Goal: Task Accomplishment & Management: Complete application form

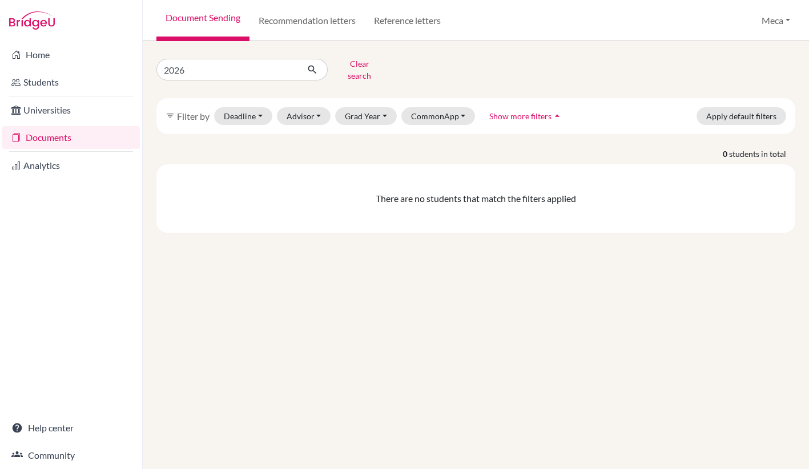
click at [64, 135] on link "Documents" at bounding box center [71, 137] width 138 height 23
click at [224, 67] on input "2026" at bounding box center [227, 70] width 142 height 22
type input "2"
click at [364, 110] on button "Grad Year" at bounding box center [366, 116] width 62 height 18
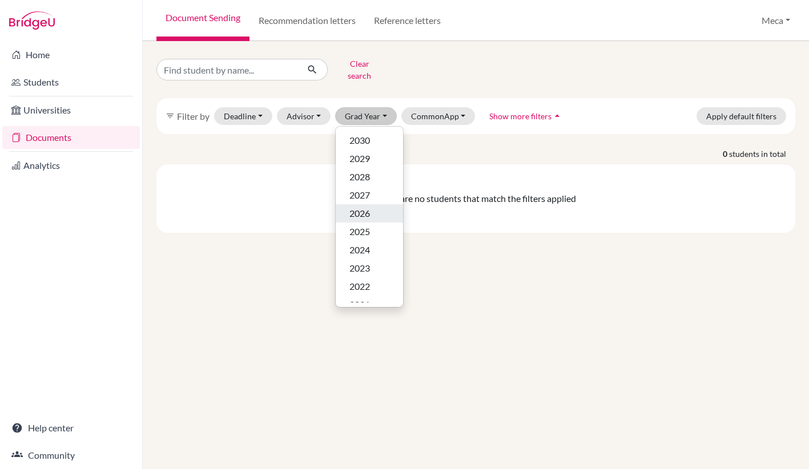
click at [362, 207] on span "2026" at bounding box center [359, 214] width 21 height 14
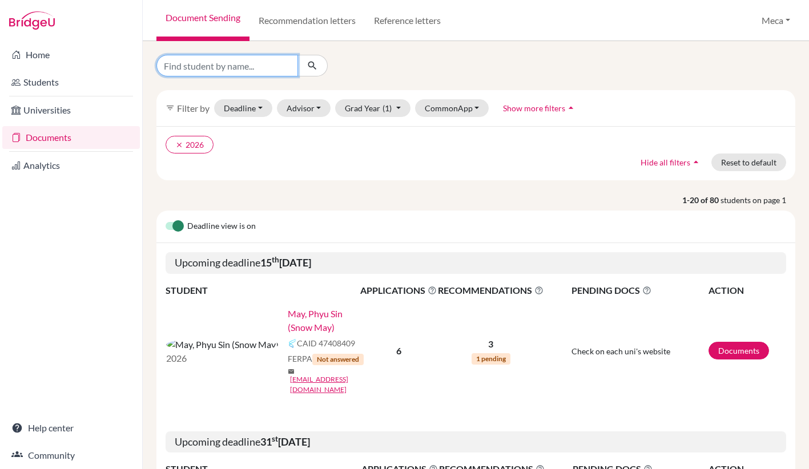
click at [224, 66] on input "Find student by name..." at bounding box center [227, 66] width 142 height 22
type input "[PERSON_NAME]"
click button "submit" at bounding box center [312, 66] width 30 height 22
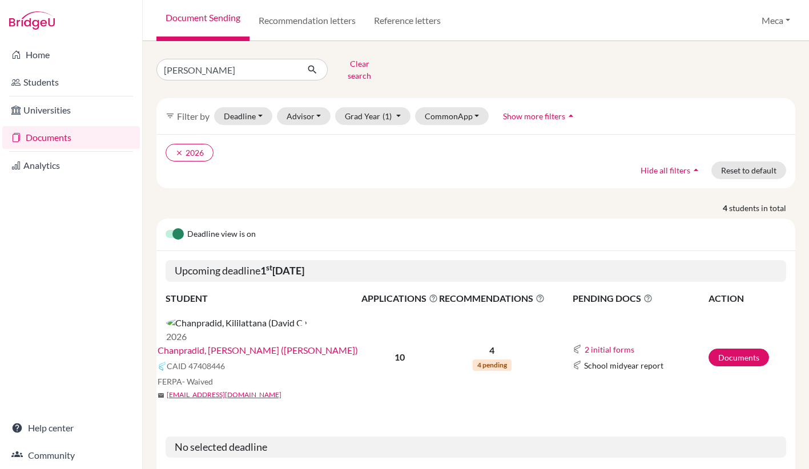
click at [256, 344] on link "Chanpradid, [PERSON_NAME] ([PERSON_NAME])" at bounding box center [258, 351] width 200 height 14
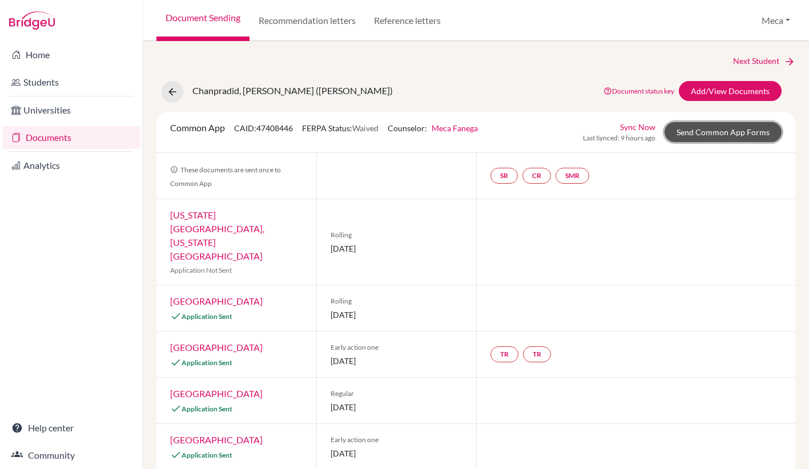
click at [697, 136] on link "Send Common App Forms" at bounding box center [722, 132] width 117 height 20
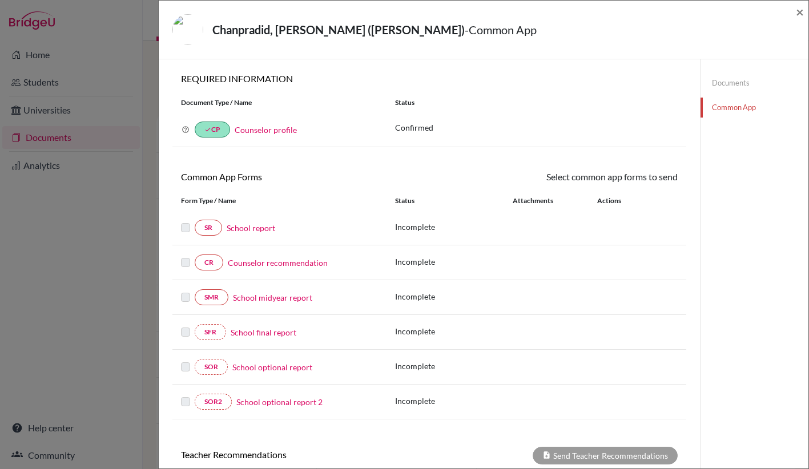
click at [253, 228] on link "School report" at bounding box center [251, 228] width 49 height 12
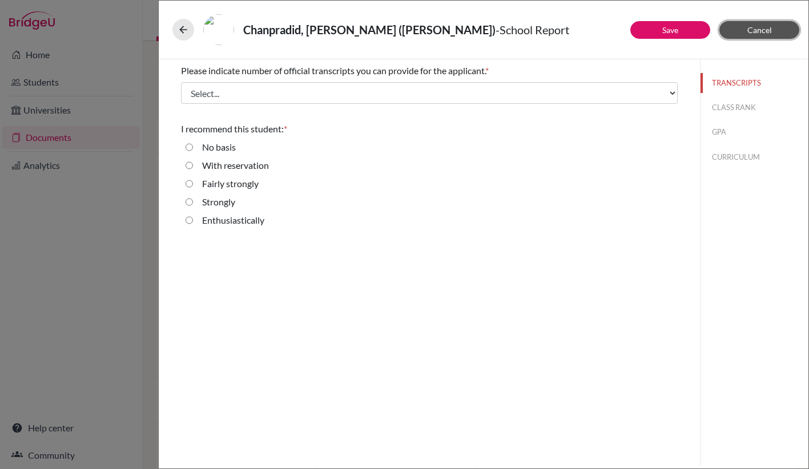
click at [775, 26] on button "Cancel" at bounding box center [759, 30] width 80 height 18
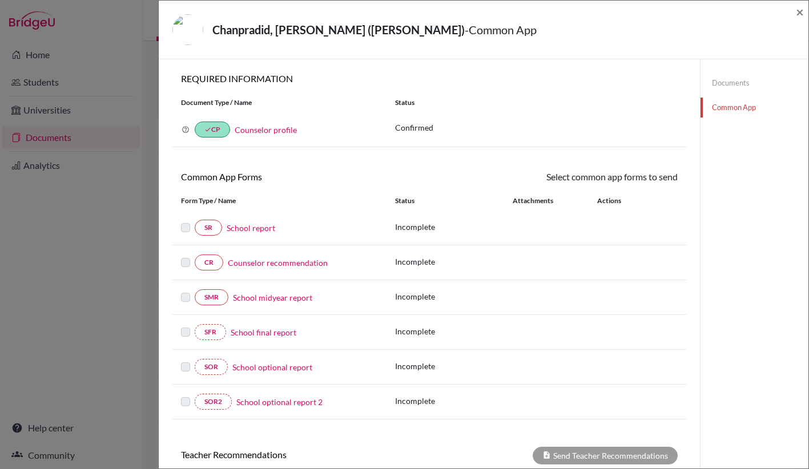
click at [724, 80] on link "Documents" at bounding box center [754, 83] width 108 height 20
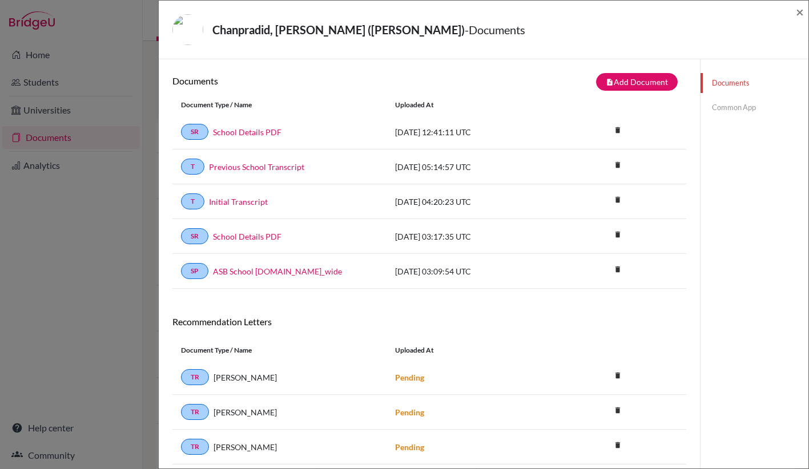
click at [730, 108] on link "Common App" at bounding box center [754, 108] width 108 height 20
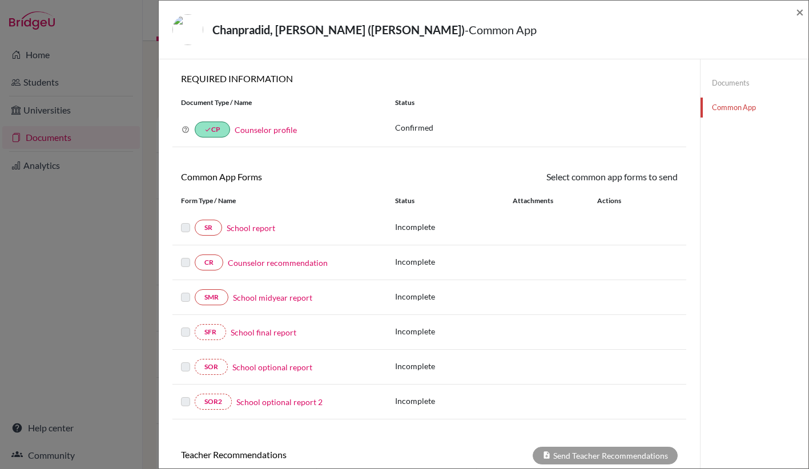
click at [242, 229] on link "School report" at bounding box center [251, 228] width 49 height 12
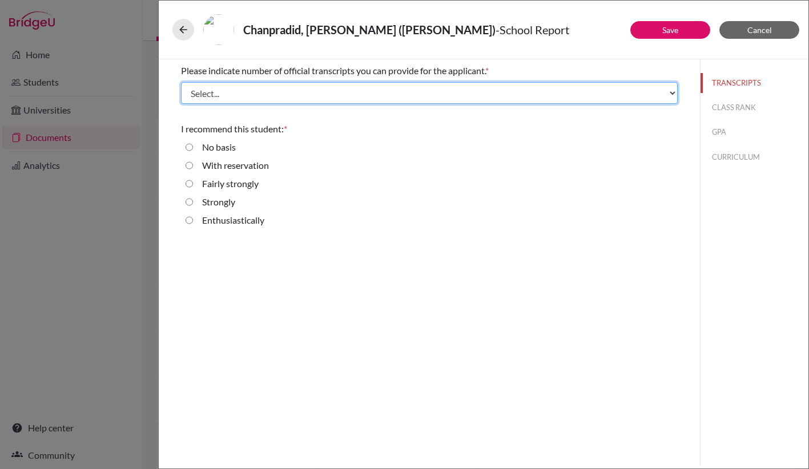
click at [317, 92] on select "Select... 1 2 3 4" at bounding box center [429, 93] width 497 height 22
select select "2"
click at [181, 82] on select "Select... 1 2 3 4" at bounding box center [429, 93] width 497 height 22
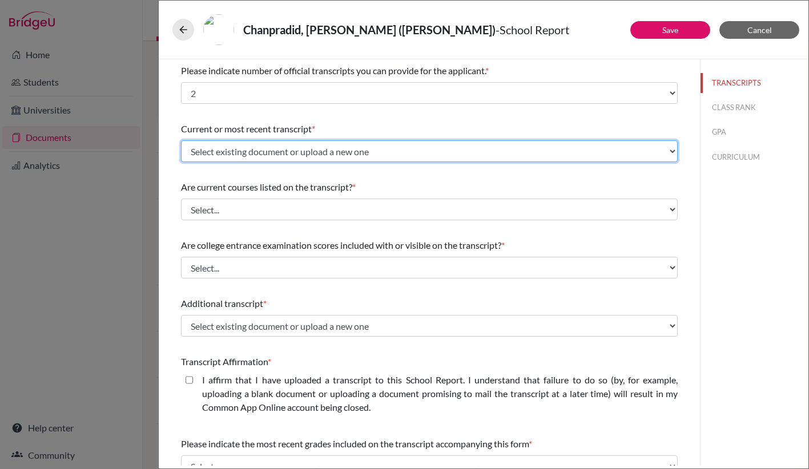
click at [295, 154] on select "Select existing document or upload a new one Initial Transcript Previous School…" at bounding box center [429, 151] width 497 height 22
select select "658005"
click at [181, 140] on select "Select existing document or upload a new one Initial Transcript Previous School…" at bounding box center [429, 151] width 497 height 22
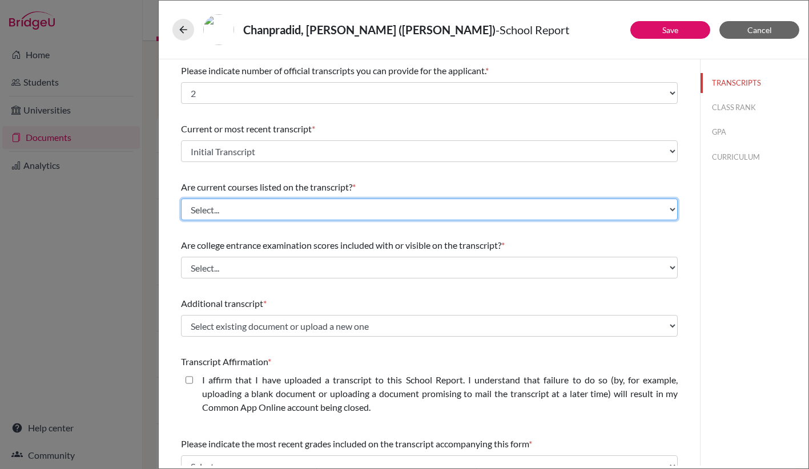
click at [279, 207] on select "Select... Yes No" at bounding box center [429, 210] width 497 height 22
select select "0"
click at [181, 199] on select "Select... Yes No" at bounding box center [429, 210] width 497 height 22
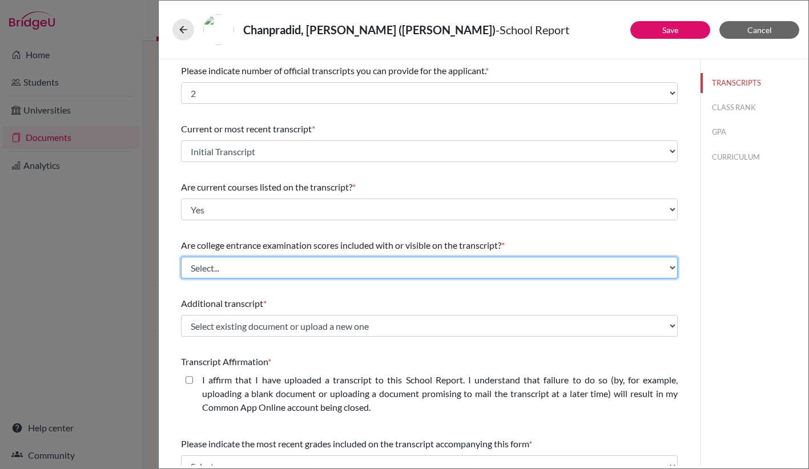
click at [262, 269] on select "Select... Yes No" at bounding box center [429, 268] width 497 height 22
select select "1"
click at [181, 257] on select "Select... Yes No" at bounding box center [429, 268] width 497 height 22
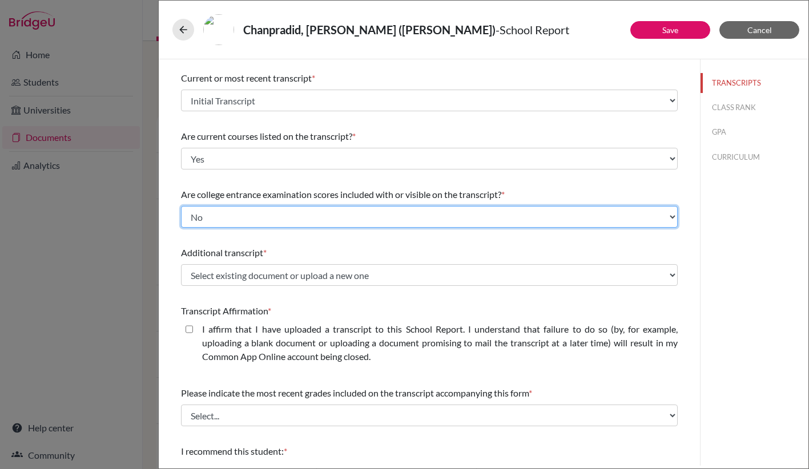
scroll to position [75, 0]
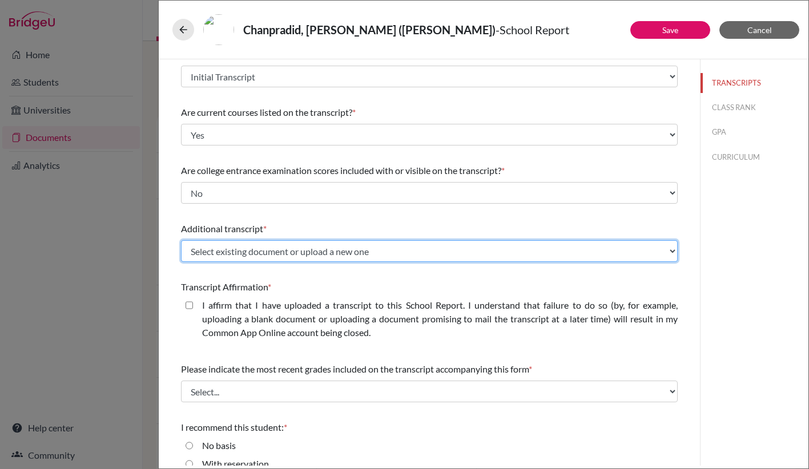
click at [275, 249] on select "Select existing document or upload a new one Initial Transcript Previous School…" at bounding box center [429, 251] width 497 height 22
select select "658006"
click at [181, 240] on select "Select existing document or upload a new one Initial Transcript Previous School…" at bounding box center [429, 251] width 497 height 22
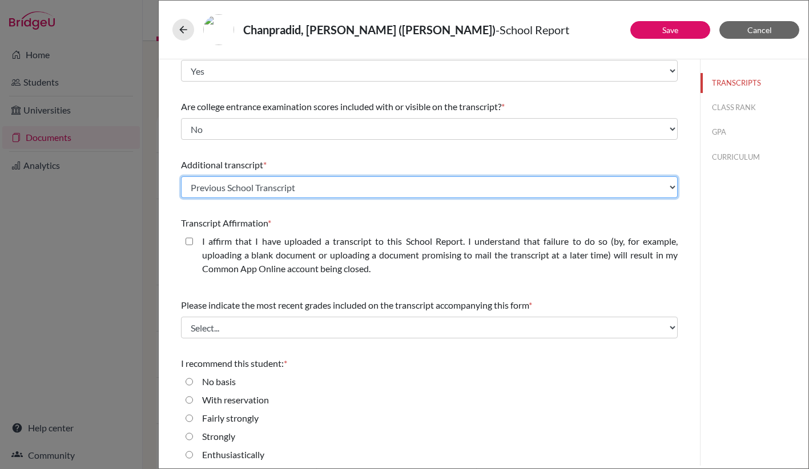
scroll to position [143, 0]
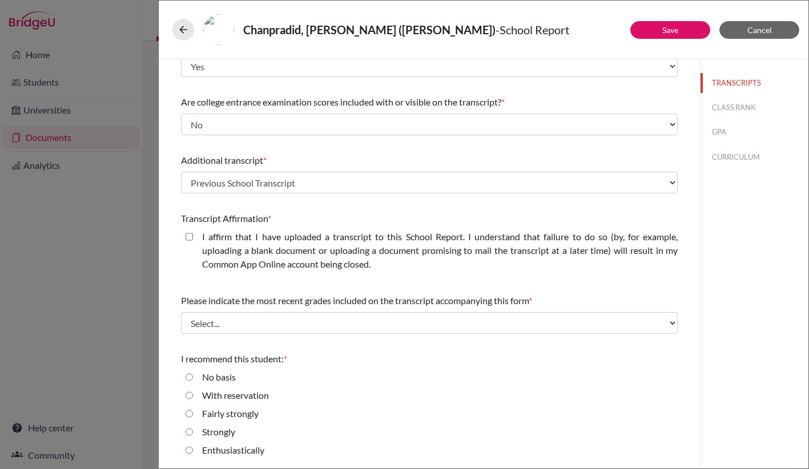
click at [189, 238] on closed\ "I affirm that I have uploaded a transcript to this School Report. I understand …" at bounding box center [189, 237] width 7 height 14
checkbox closed\ "true"
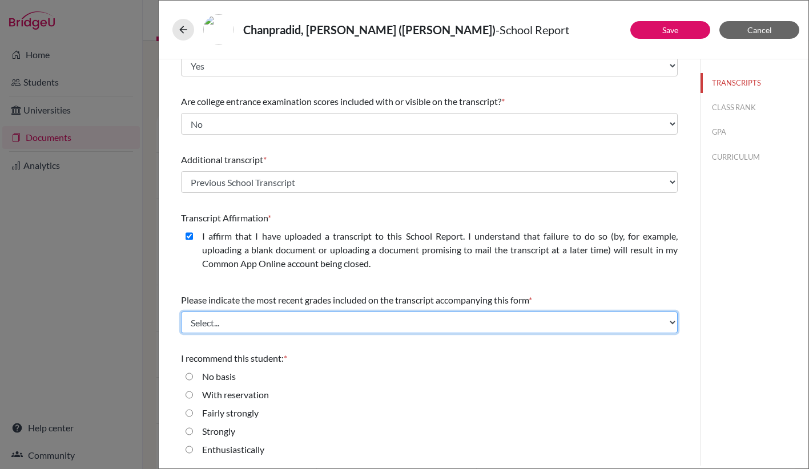
click at [243, 321] on select "Select... Final junior year grades 1st Quarter senior year grades 2nd Quarter/1…" at bounding box center [429, 323] width 497 height 22
select select "0"
click at [181, 312] on select "Select... Final junior year grades 1st Quarter senior year grades 2nd Quarter/1…" at bounding box center [429, 323] width 497 height 22
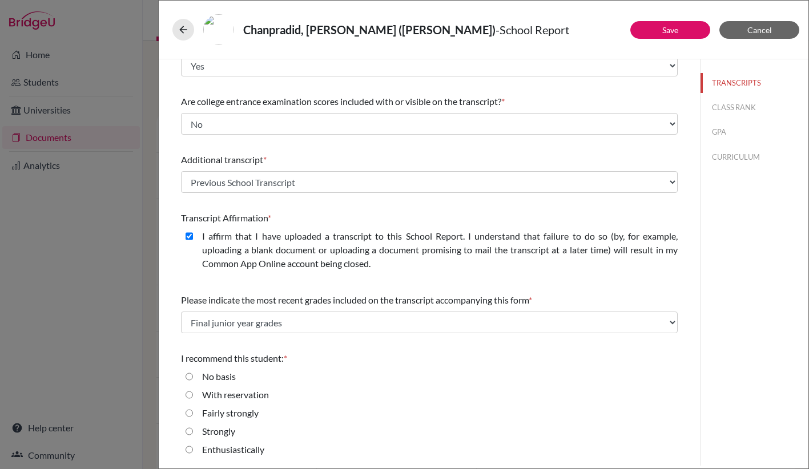
click at [190, 449] on input "Enthusiastically" at bounding box center [189, 450] width 7 height 14
radio input "true"
click at [657, 27] on button "Save" at bounding box center [670, 30] width 80 height 18
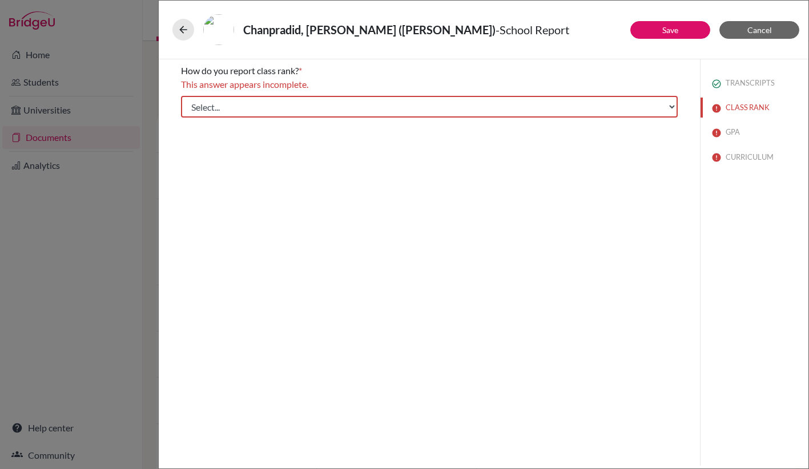
scroll to position [0, 0]
click at [496, 113] on select "Select... Exact Decile Quintile Quartile None" at bounding box center [429, 107] width 497 height 22
select select "5"
click at [181, 96] on select "Select... Exact Decile Quintile Quartile None" at bounding box center [429, 107] width 497 height 22
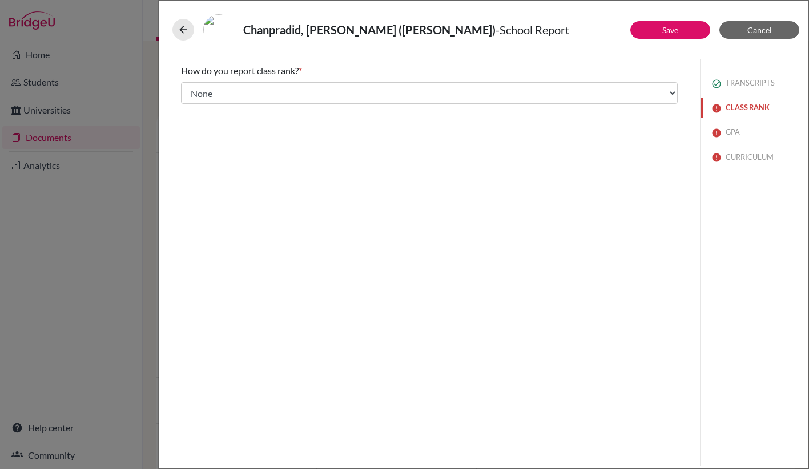
click at [737, 108] on button "CLASS RANK" at bounding box center [754, 108] width 108 height 20
click at [731, 130] on button "GPA" at bounding box center [754, 132] width 108 height 20
click at [188, 103] on input "Yes" at bounding box center [189, 103] width 7 height 14
radio input "true"
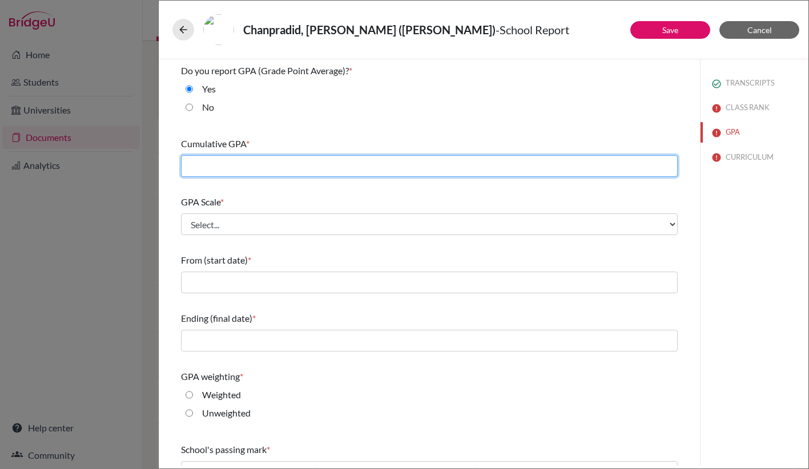
click at [391, 171] on input "text" at bounding box center [429, 166] width 497 height 22
type input "3.24"
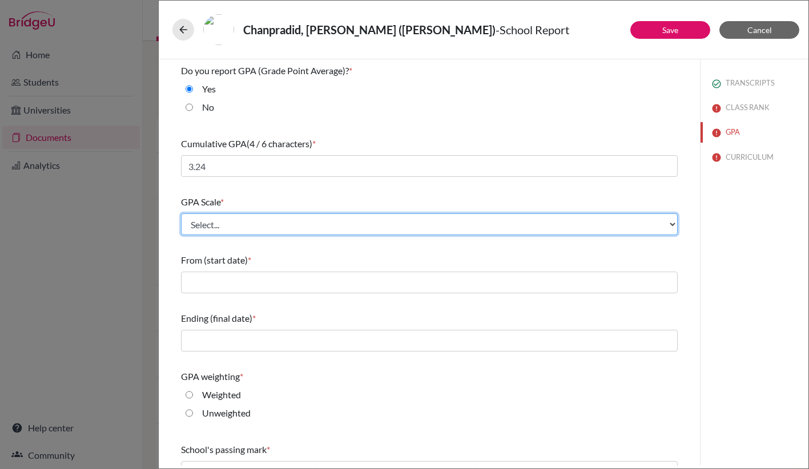
click at [312, 223] on select "Select... 4 5 6 7 8 9 10 11 12 13 14 15 16 17 18 19 20 100" at bounding box center [429, 224] width 497 height 22
select select "5"
click at [181, 213] on select "Select... 4 5 6 7 8 9 10 11 12 13 14 15 16 17 18 19 20 100" at bounding box center [429, 224] width 497 height 22
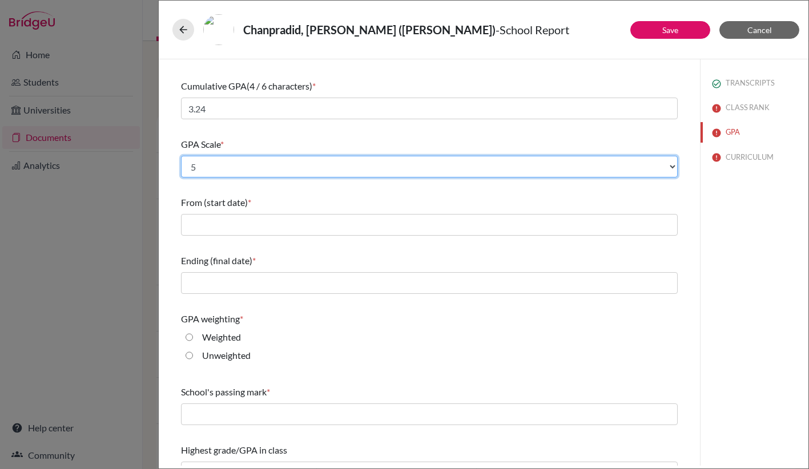
scroll to position [62, 0]
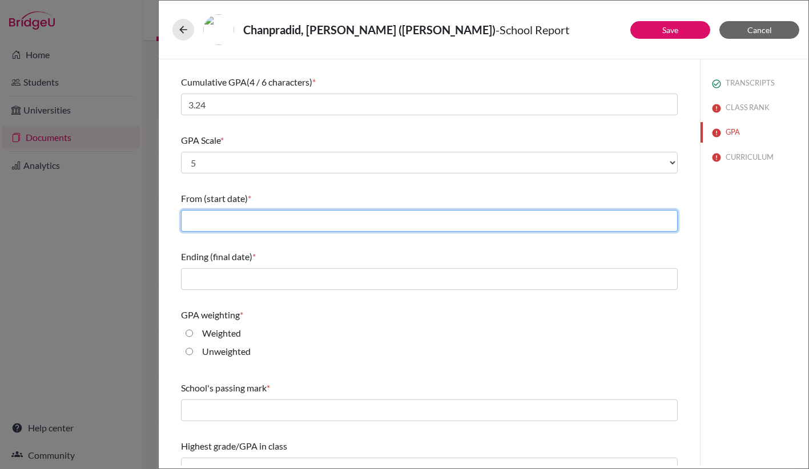
click at [297, 216] on input "text" at bounding box center [429, 221] width 497 height 22
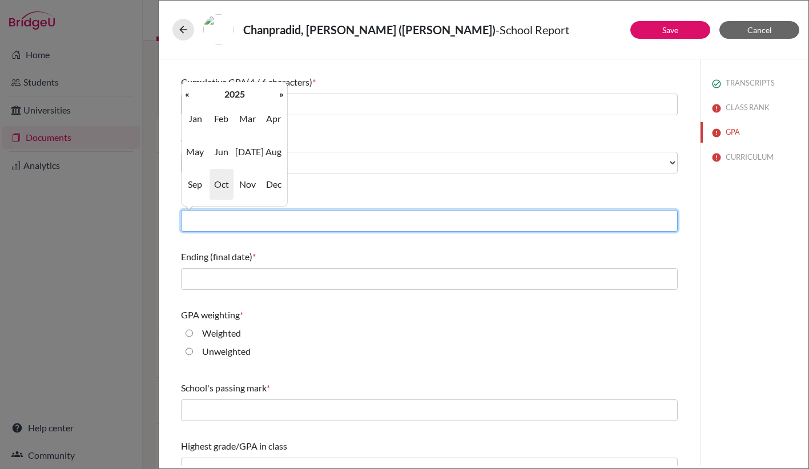
type input "08/2022"
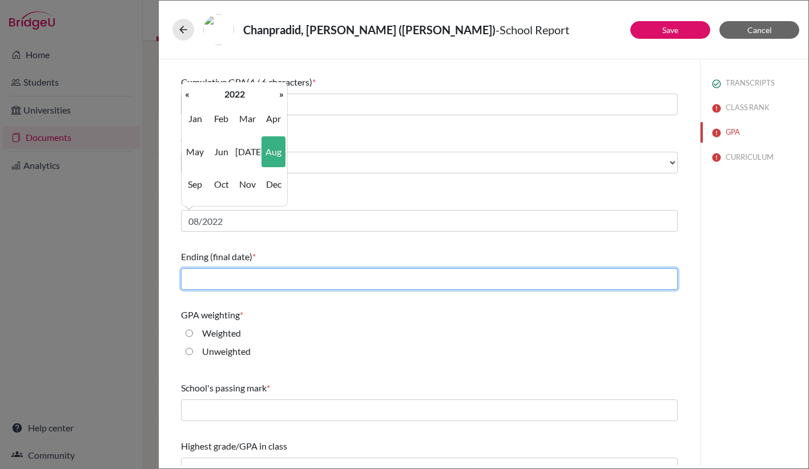
click at [267, 279] on input "text" at bounding box center [429, 279] width 497 height 22
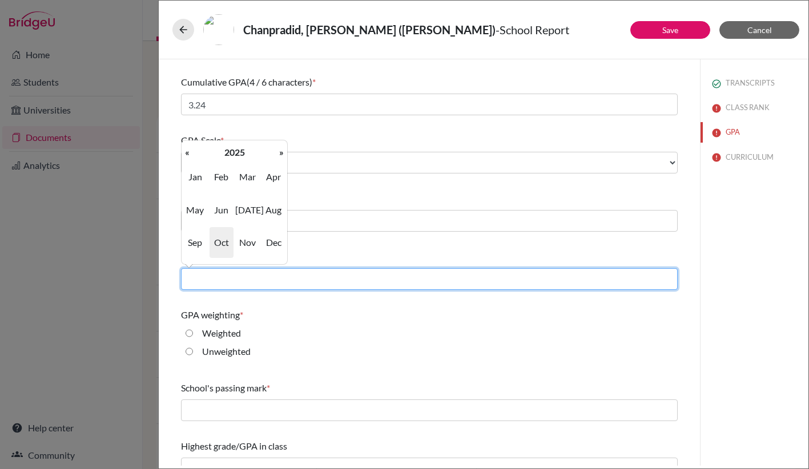
type input "05/2025"
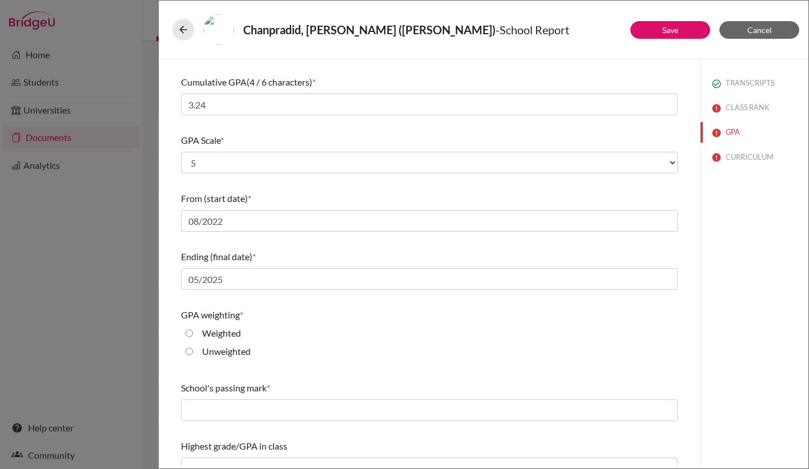
click at [268, 307] on div "GPA weighting * Weighted Unweighted" at bounding box center [429, 336] width 497 height 64
click at [189, 333] on input "Weighted" at bounding box center [189, 333] width 7 height 14
radio input "true"
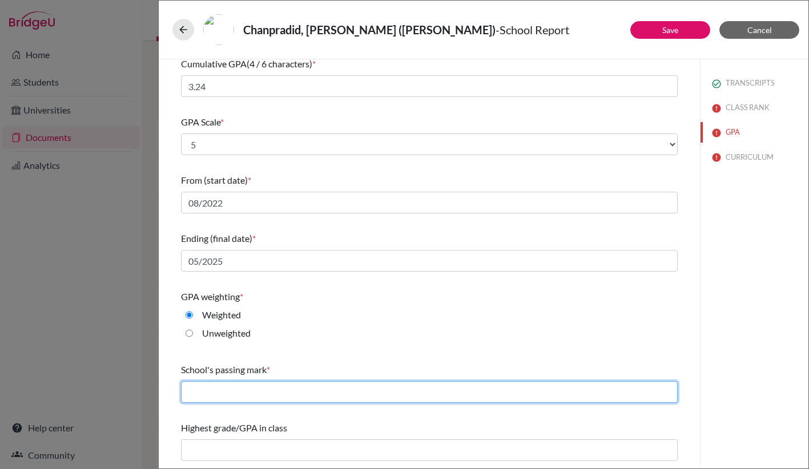
click at [201, 390] on input "text" at bounding box center [429, 392] width 497 height 22
type input "2"
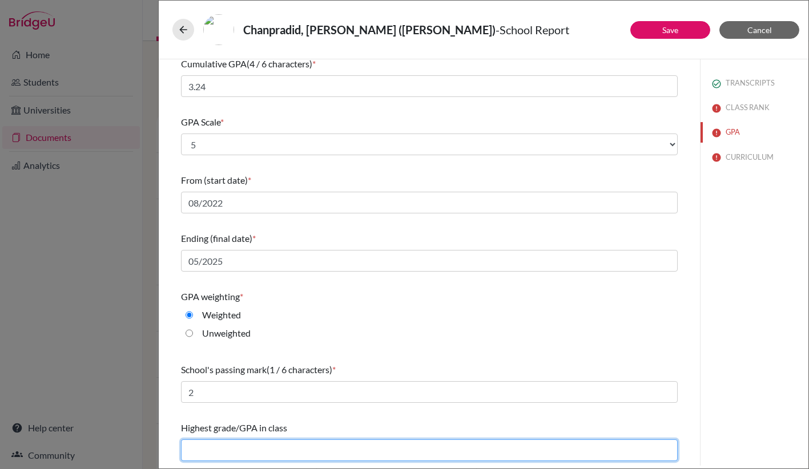
click at [227, 450] on input "text" at bounding box center [429, 450] width 497 height 22
type input "4.28"
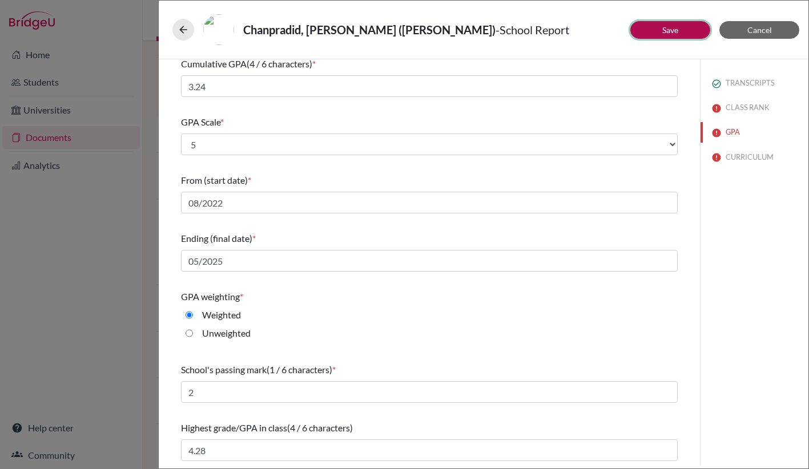
click at [680, 29] on button "Save" at bounding box center [670, 30] width 80 height 18
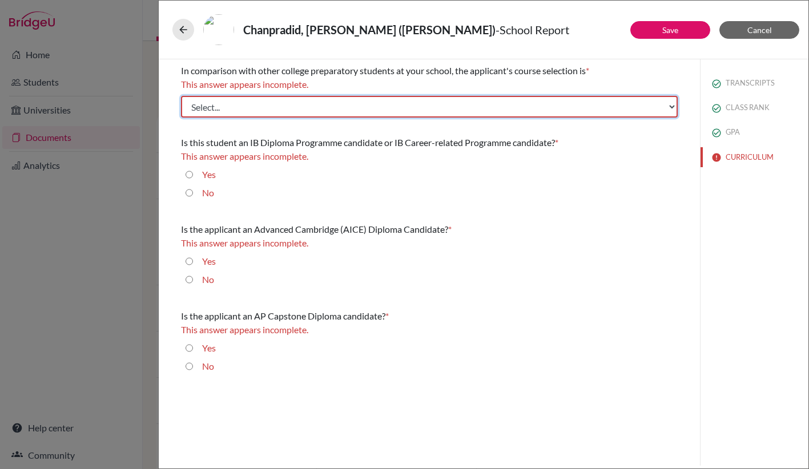
click at [420, 106] on select "Select... Less than demanding Average Demanding Very demanding Most demanding P…" at bounding box center [429, 107] width 497 height 22
select select "3"
click at [181, 96] on select "Select... Less than demanding Average Demanding Very demanding Most demanding P…" at bounding box center [429, 107] width 497 height 22
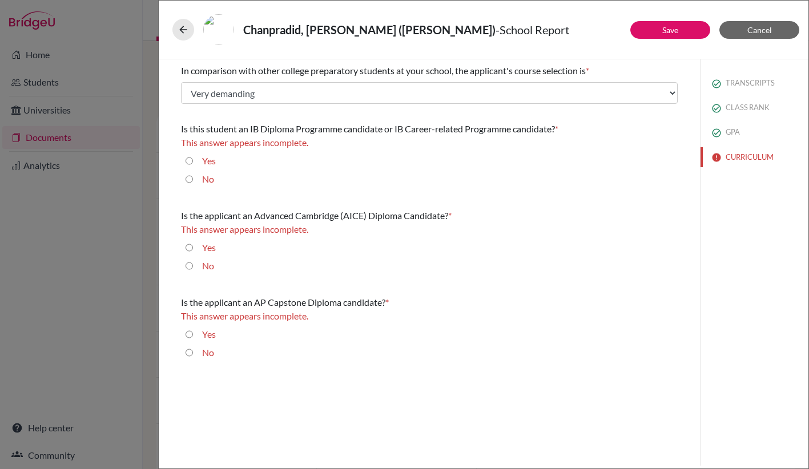
click at [191, 178] on input "No" at bounding box center [189, 179] width 7 height 14
radio input "true"
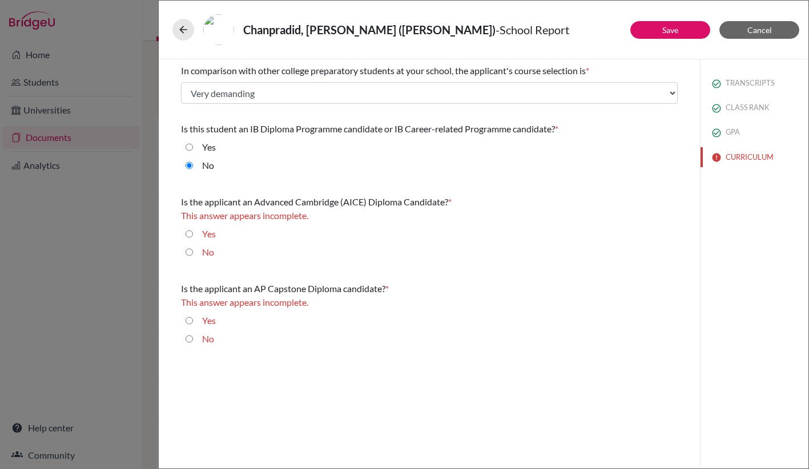
click at [189, 252] on input "No" at bounding box center [189, 252] width 7 height 14
radio input "true"
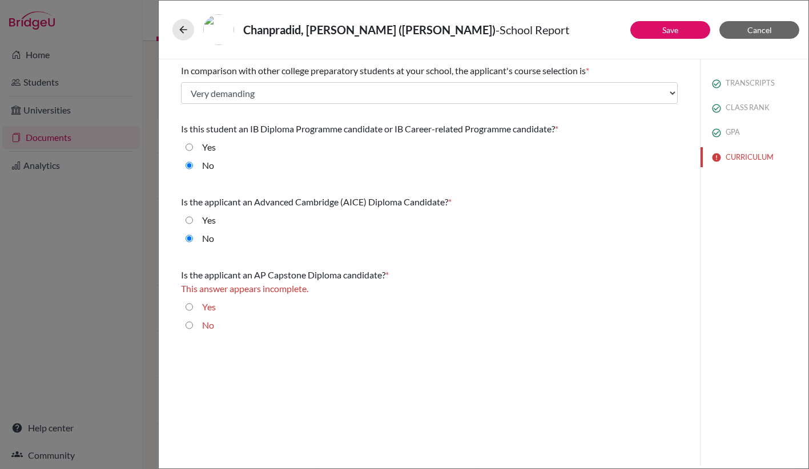
click at [189, 324] on input "No" at bounding box center [189, 325] width 7 height 14
radio input "true"
click at [660, 34] on button "Save" at bounding box center [670, 30] width 80 height 18
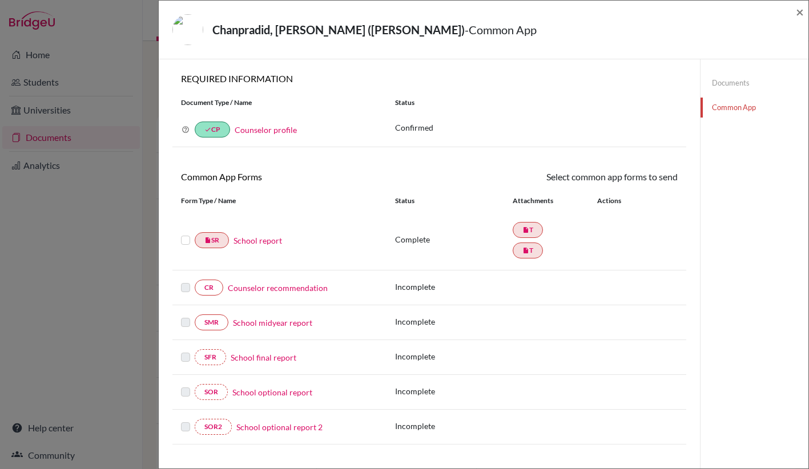
click at [184, 233] on label at bounding box center [185, 233] width 9 height 0
click at [0, 0] on input "checkbox" at bounding box center [0, 0] width 0 height 0
click at [649, 178] on link "Send" at bounding box center [653, 179] width 47 height 18
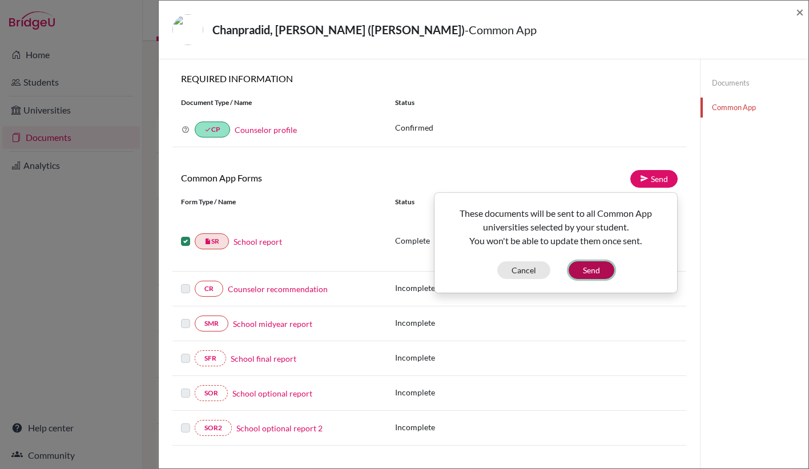
click at [594, 266] on button "Send" at bounding box center [591, 270] width 46 height 18
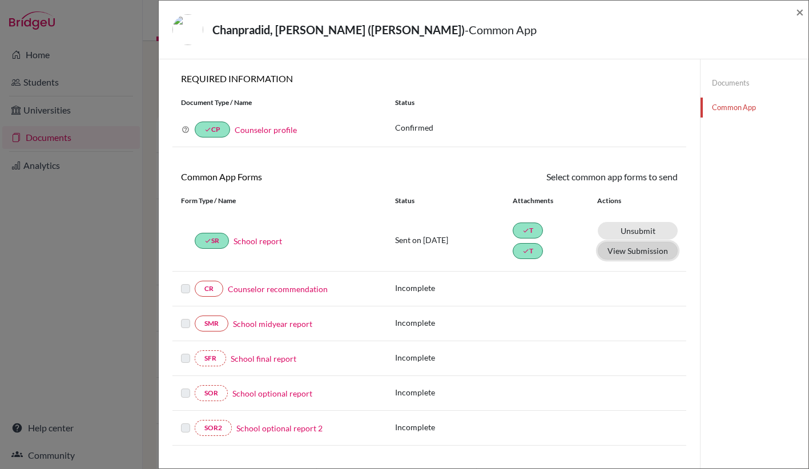
click at [623, 255] on button "View Submission" at bounding box center [638, 251] width 80 height 18
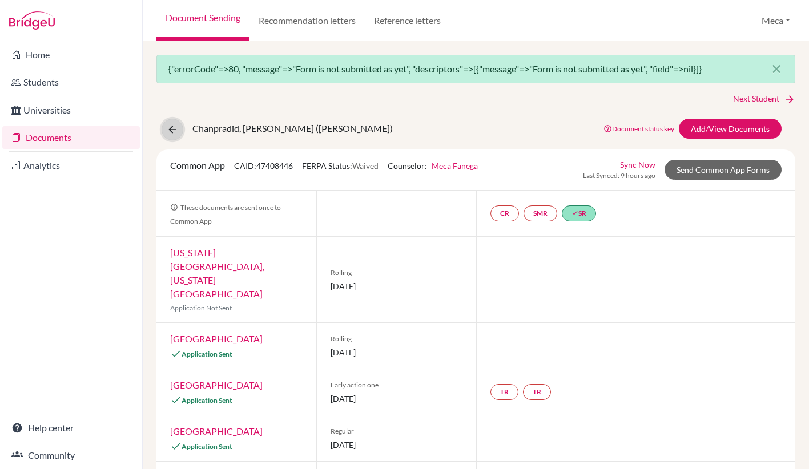
click at [172, 130] on icon at bounding box center [172, 129] width 11 height 11
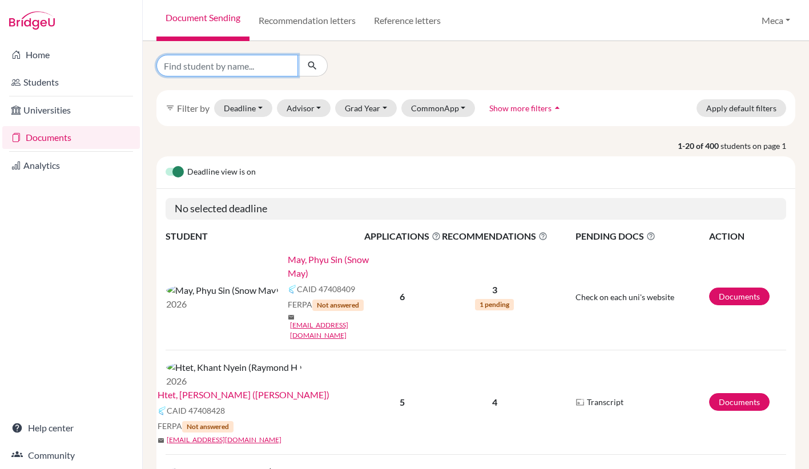
click at [204, 65] on input "Find student by name..." at bounding box center [227, 66] width 142 height 22
type input "david"
click at [57, 140] on link "Documents" at bounding box center [71, 137] width 138 height 23
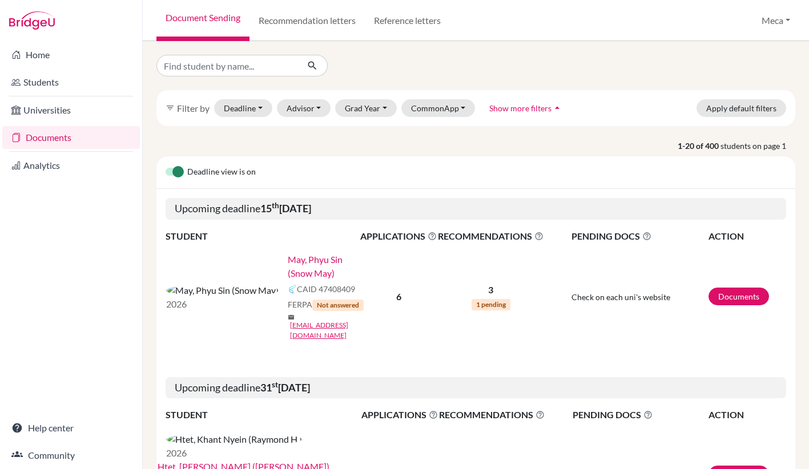
click at [379, 146] on p "1-20 of 400 students on page 1" at bounding box center [476, 146] width 656 height 12
